Goal: Complete application form

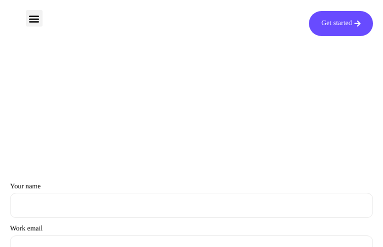
type input "HMoVXXruW"
type input "[EMAIL_ADDRESS][DOMAIN_NAME]"
type input "kNBJxGgZprZsoQ"
type input "jkaKxjrcwZpf"
type input "[EMAIL_ADDRESS][DOMAIN_NAME]"
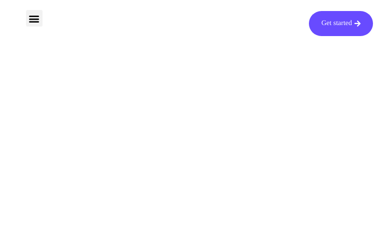
type input "UdGHcTokZjHfriLR"
